Goal: Transaction & Acquisition: Book appointment/travel/reservation

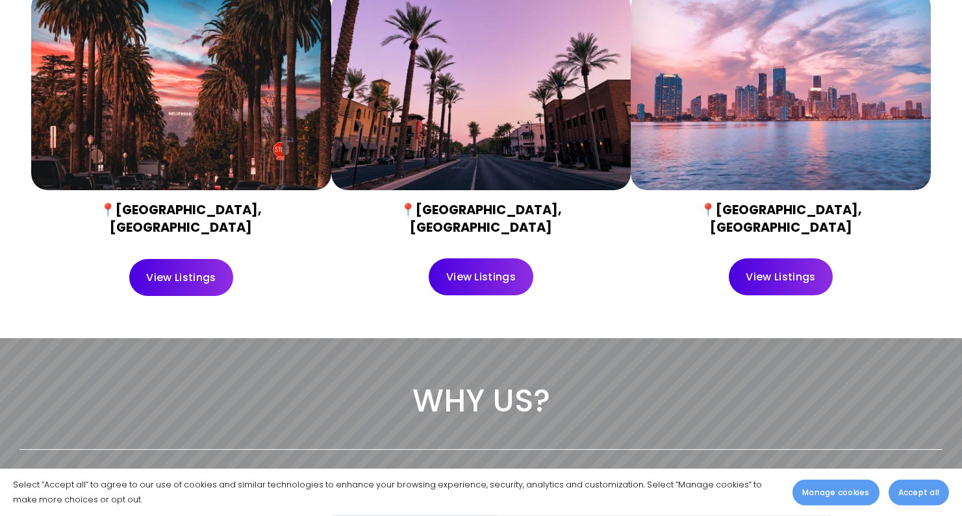
scroll to position [561, 0]
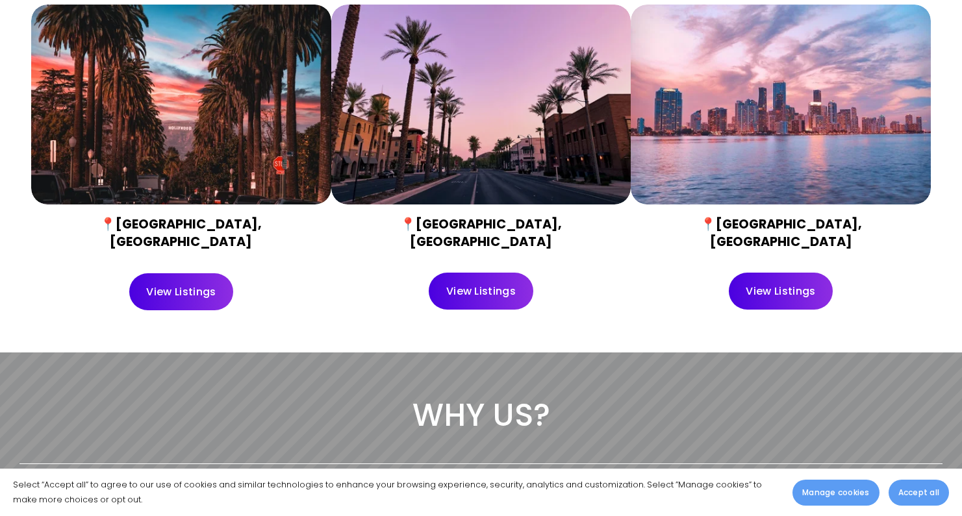
click at [161, 273] on link "View Listings" at bounding box center [181, 291] width 105 height 37
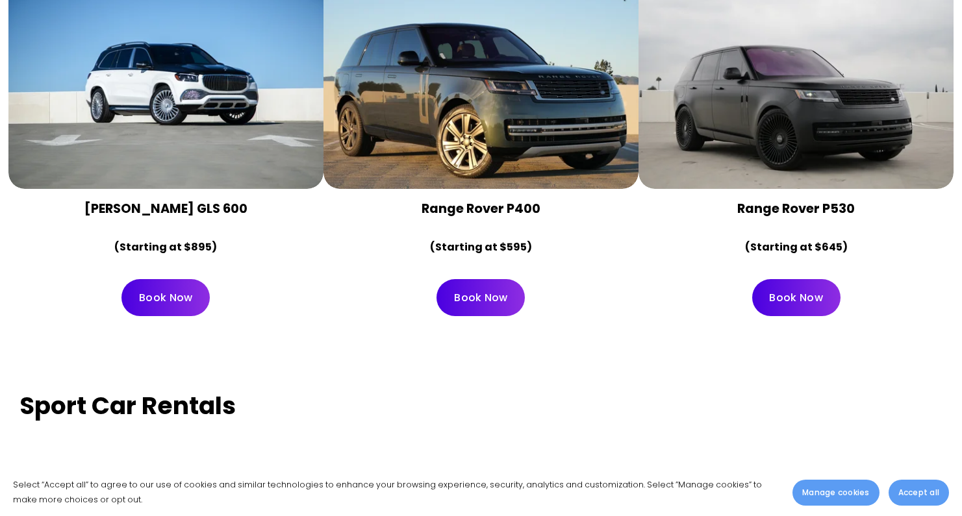
scroll to position [3990, 0]
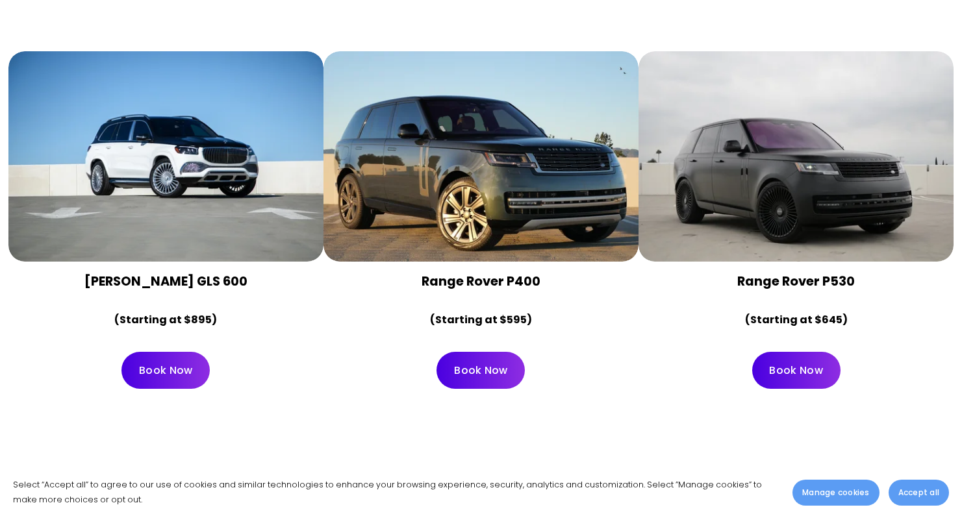
click at [800, 171] on div at bounding box center [795, 156] width 315 height 210
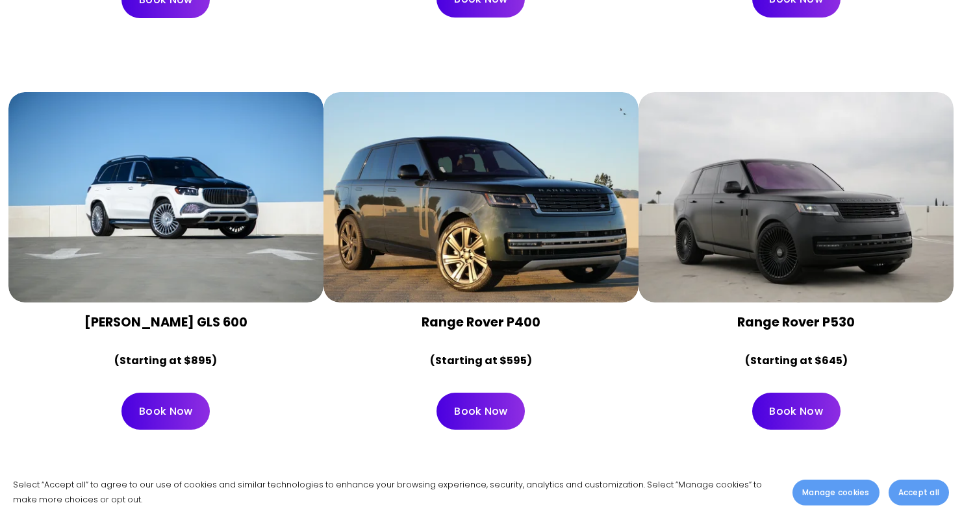
scroll to position [3947, 0]
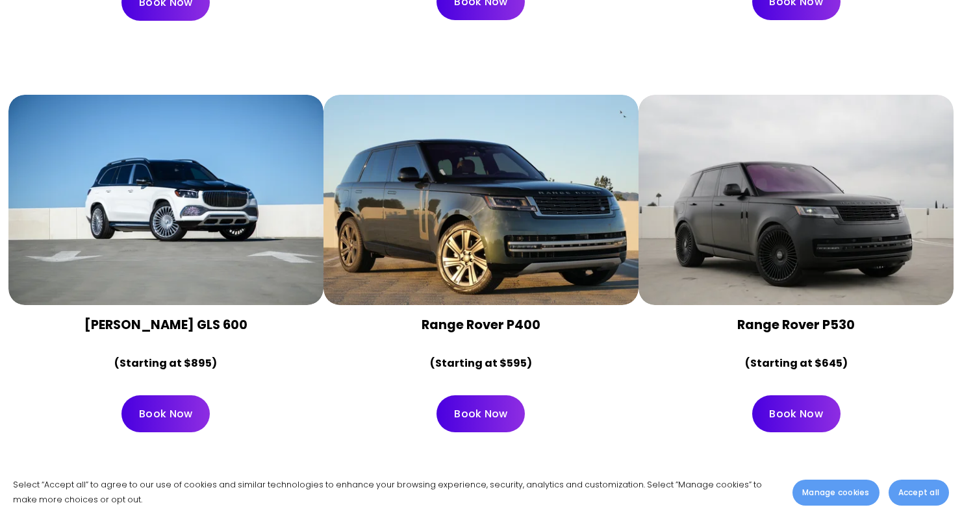
click at [759, 216] on div at bounding box center [795, 200] width 315 height 210
drag, startPoint x: 733, startPoint y: 296, endPoint x: 852, endPoint y: 296, distance: 118.9
click at [852, 316] on h4 "Range Rover P530" at bounding box center [795, 325] width 293 height 18
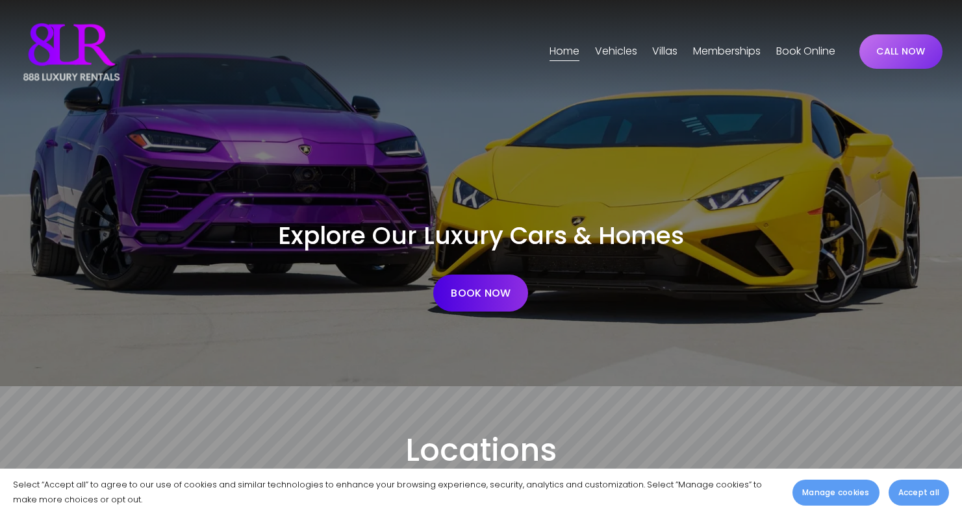
click at [0, 0] on span "[GEOGRAPHIC_DATA]" at bounding box center [0, 0] width 0 height 0
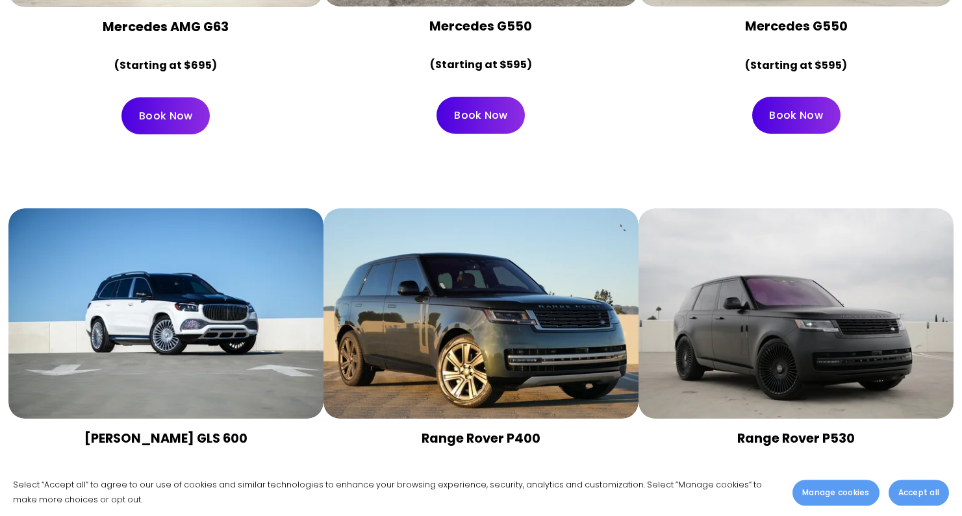
scroll to position [3874, 0]
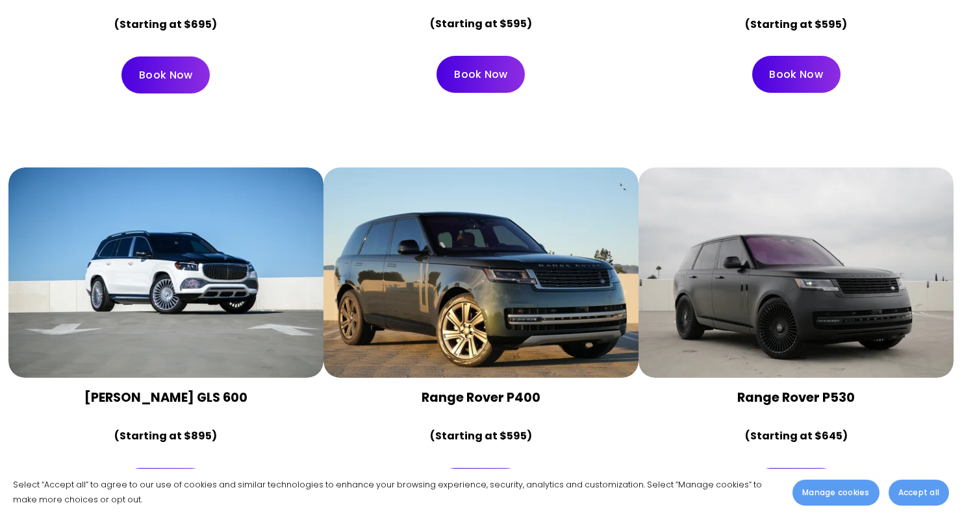
click at [796, 468] on link "Book Now" at bounding box center [796, 486] width 88 height 37
